Goal: Information Seeking & Learning: Learn about a topic

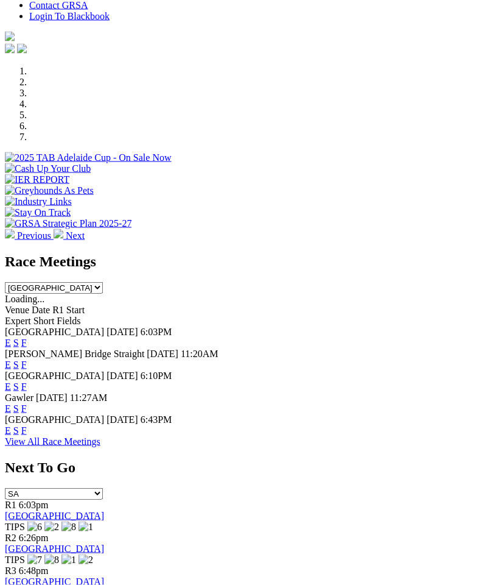
scroll to position [342, 0]
click at [27, 425] on link "F" at bounding box center [23, 430] width 5 height 10
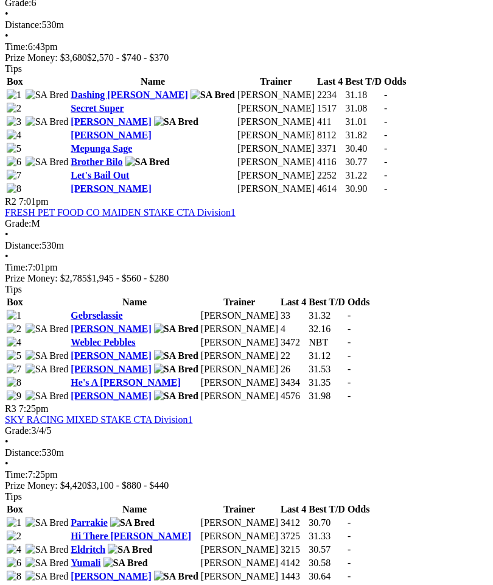
scroll to position [693, 0]
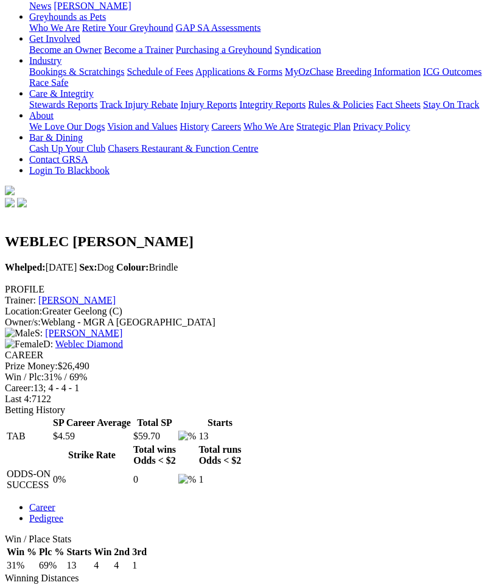
scroll to position [179, 0]
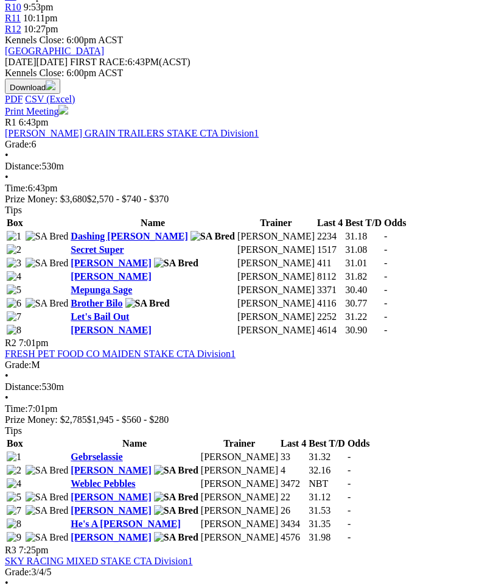
scroll to position [546, 0]
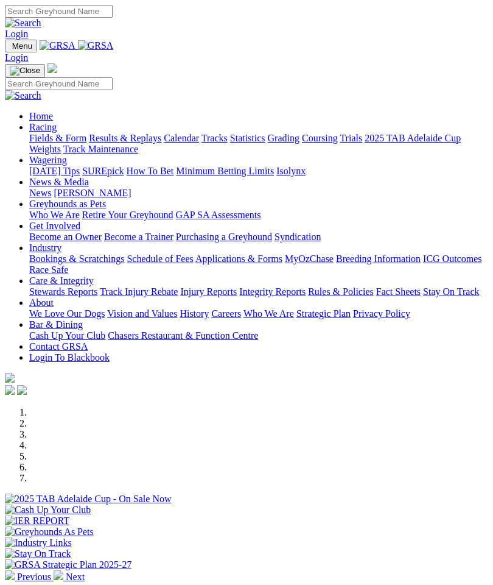
scroll to position [342, 0]
